Goal: Navigation & Orientation: Find specific page/section

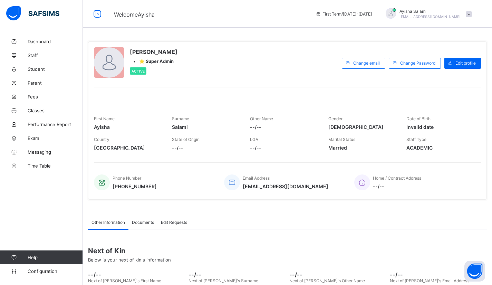
click at [44, 74] on link "Student" at bounding box center [41, 69] width 83 height 14
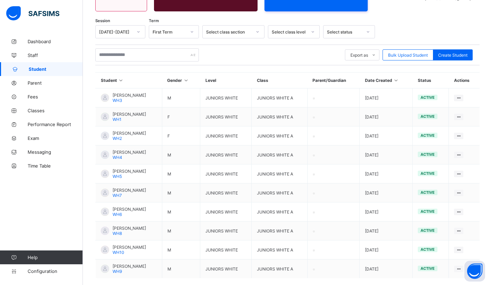
scroll to position [132, 0]
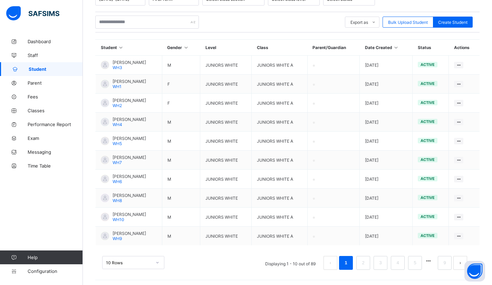
click at [366, 261] on link "2" at bounding box center [363, 262] width 7 height 9
click at [366, 262] on link "2" at bounding box center [363, 262] width 7 height 9
click at [384, 263] on link "3" at bounding box center [380, 262] width 7 height 9
click at [408, 273] on div "10 Rows Displaying 21 - 30 out of 89 1 2 3 4 5 9" at bounding box center [287, 259] width 384 height 35
click at [401, 261] on link "4" at bounding box center [397, 262] width 7 height 9
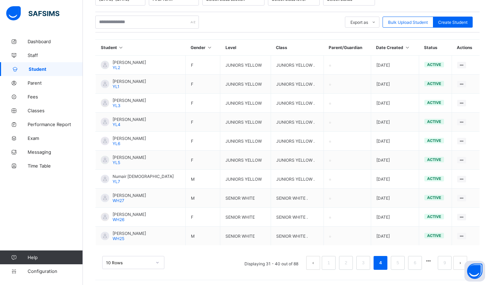
click at [401, 263] on link "5" at bounding box center [397, 262] width 7 height 9
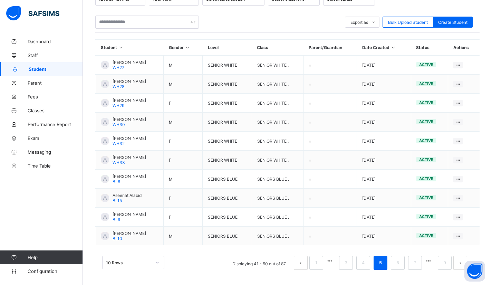
click at [401, 261] on link "6" at bounding box center [397, 262] width 7 height 9
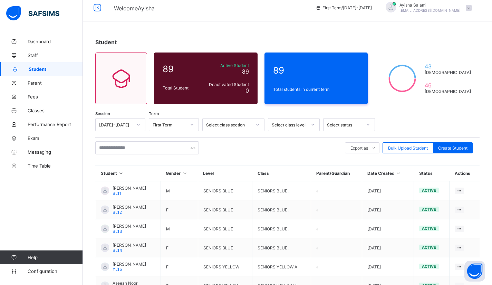
scroll to position [0, 0]
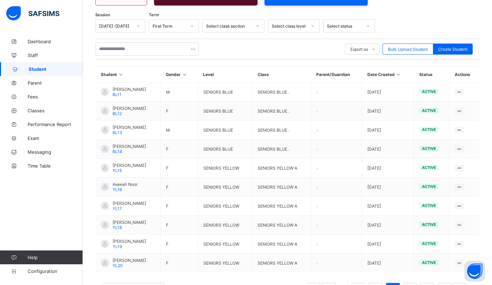
click at [36, 55] on span "Staff" at bounding box center [55, 55] width 55 height 6
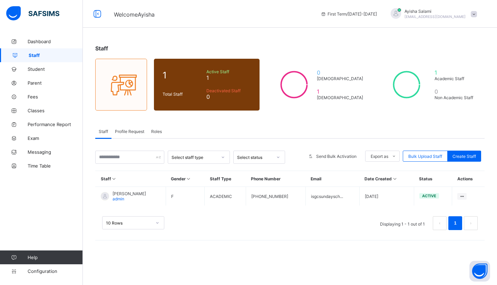
click at [44, 42] on span "Dashboard" at bounding box center [55, 42] width 55 height 6
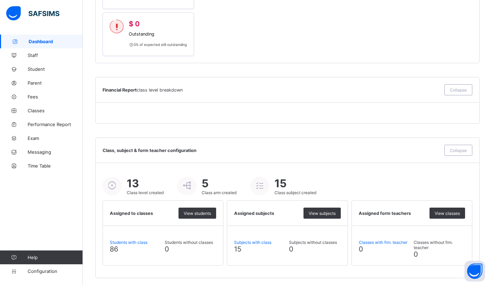
scroll to position [419, 0]
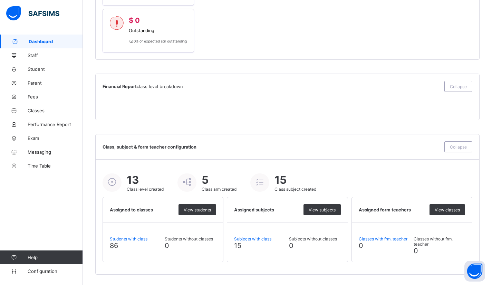
click at [32, 152] on span "Messaging" at bounding box center [55, 152] width 55 height 6
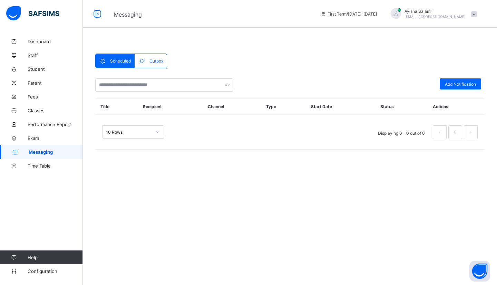
click at [37, 166] on span "Time Table" at bounding box center [55, 166] width 55 height 6
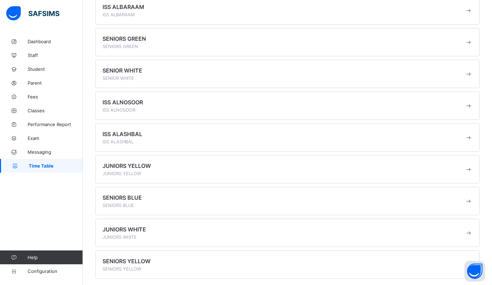
scroll to position [171, 0]
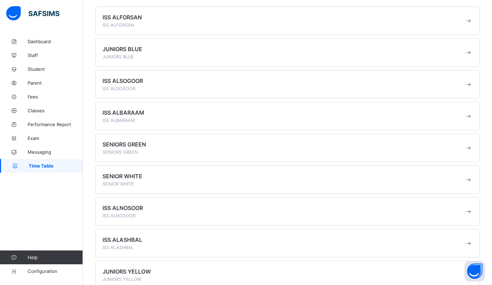
click at [447, 171] on div "SENIOR WHITE SENIOR WHITE" at bounding box center [287, 179] width 384 height 28
